Goal: Transaction & Acquisition: Purchase product/service

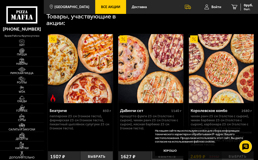
scroll to position [203, 0]
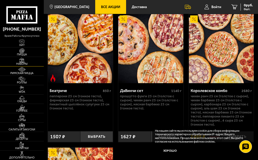
click at [22, 64] on span "Наборы" at bounding box center [22, 64] width 44 height 3
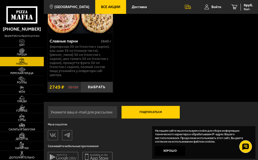
scroll to position [1440, 0]
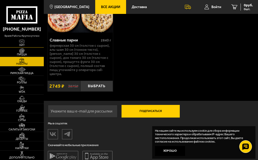
click at [27, 42] on img at bounding box center [22, 41] width 10 height 5
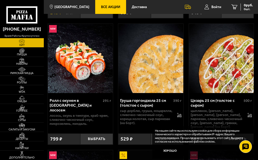
scroll to position [279, 0]
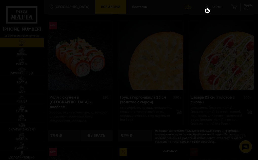
click at [208, 10] on link at bounding box center [207, 11] width 7 height 7
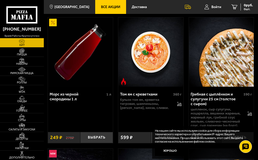
scroll to position [228, 0]
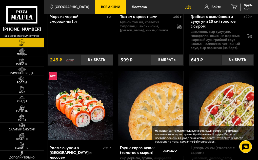
click at [29, 108] on link "Горячее" at bounding box center [22, 108] width 44 height 9
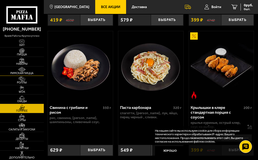
scroll to position [197, 0]
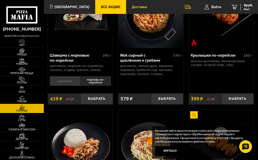
click at [136, 5] on span "Доставка" at bounding box center [139, 7] width 15 height 4
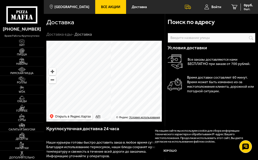
drag, startPoint x: 151, startPoint y: 60, endPoint x: 83, endPoint y: 87, distance: 73.6
click at [83, 87] on ymaps at bounding box center [104, 81] width 116 height 81
drag, startPoint x: 117, startPoint y: 81, endPoint x: 119, endPoint y: 74, distance: 7.3
click at [119, 74] on ymaps at bounding box center [104, 81] width 116 height 81
drag, startPoint x: 113, startPoint y: 92, endPoint x: 118, endPoint y: 55, distance: 37.6
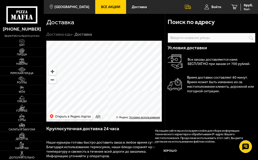
click at [118, 55] on ymaps at bounding box center [104, 81] width 116 height 81
drag, startPoint x: 109, startPoint y: 72, endPoint x: 109, endPoint y: 68, distance: 4.1
click at [109, 68] on ymaps at bounding box center [104, 81] width 116 height 81
drag, startPoint x: 129, startPoint y: 75, endPoint x: 129, endPoint y: 68, distance: 7.1
click at [129, 68] on ymaps at bounding box center [104, 81] width 116 height 81
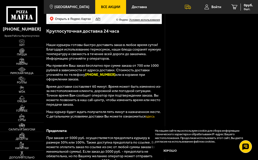
scroll to position [101, 0]
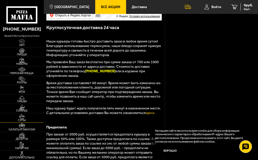
click at [23, 117] on img at bounding box center [22, 116] width 10 height 5
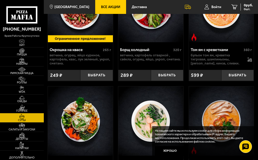
scroll to position [127, 0]
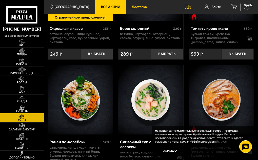
click at [136, 6] on span "Доставка" at bounding box center [139, 7] width 15 height 4
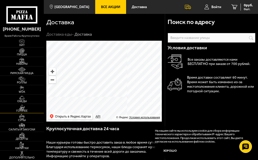
click at [22, 108] on img at bounding box center [22, 107] width 10 height 5
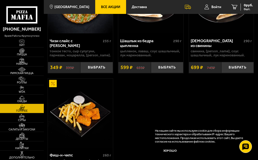
scroll to position [552, 0]
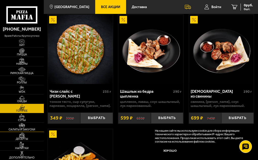
drag, startPoint x: 24, startPoint y: 125, endPoint x: 28, endPoint y: 123, distance: 5.4
click at [24, 125] on img at bounding box center [22, 125] width 10 height 5
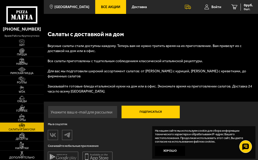
scroll to position [659, 0]
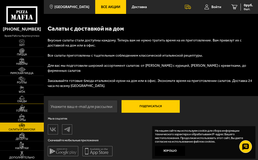
click at [19, 98] on img at bounding box center [22, 97] width 10 height 5
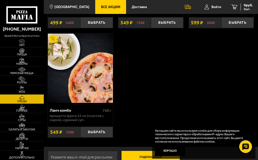
scroll to position [68, 0]
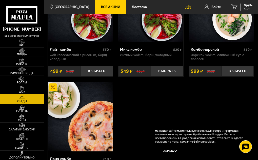
click at [25, 90] on img at bounding box center [22, 88] width 10 height 5
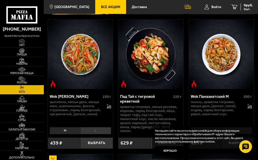
scroll to position [151, 0]
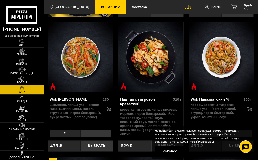
click at [28, 50] on link "Пицца" at bounding box center [22, 52] width 44 height 9
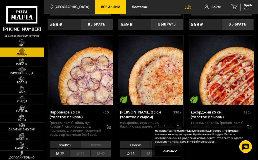
scroll to position [1343, 0]
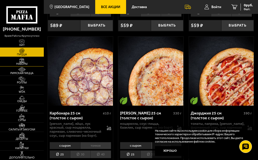
click at [23, 61] on img at bounding box center [22, 60] width 10 height 5
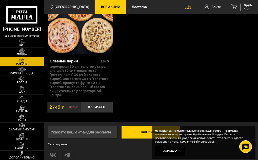
scroll to position [1419, 0]
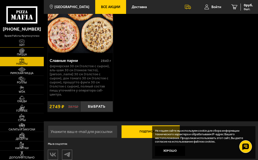
click at [22, 42] on img at bounding box center [22, 41] width 10 height 5
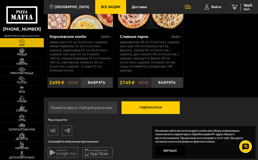
scroll to position [712, 0]
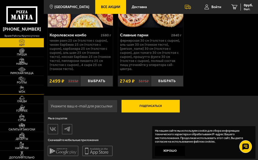
click at [29, 89] on link "WOK" at bounding box center [22, 89] width 44 height 9
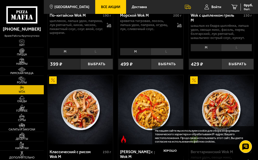
scroll to position [507, 0]
